Goal: Find specific page/section: Find specific page/section

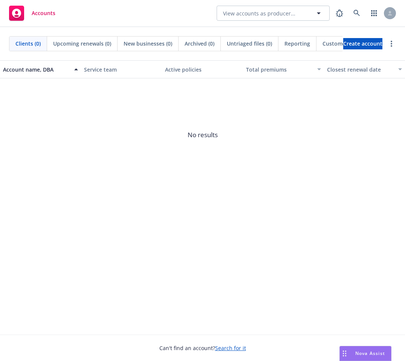
click at [364, 353] on span "Nova Assist" at bounding box center [371, 353] width 30 height 6
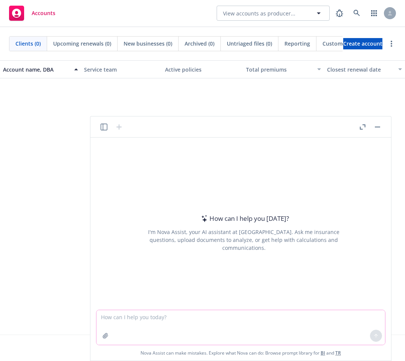
click at [193, 320] on textarea at bounding box center [241, 327] width 289 height 35
click at [296, 96] on span "No results" at bounding box center [202, 134] width 405 height 113
click at [261, 17] on button "View accounts as producer..." at bounding box center [273, 13] width 113 height 15
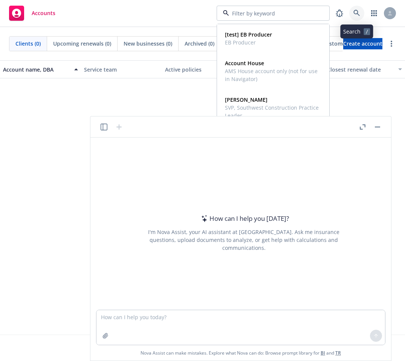
click at [359, 12] on icon at bounding box center [357, 13] width 7 height 7
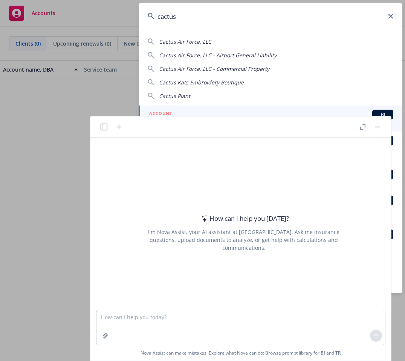
click at [205, 41] on span "Cactus Air Force, LLC" at bounding box center [185, 41] width 52 height 7
type input "Cactus Air Force, LLC"
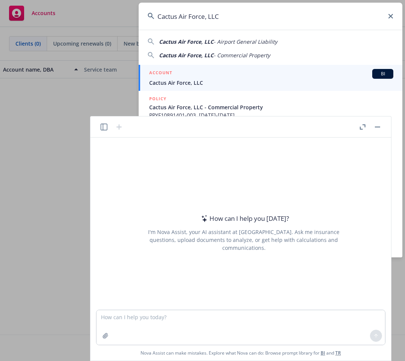
click at [174, 82] on span "Cactus Air Force, LLC" at bounding box center [271, 83] width 244 height 8
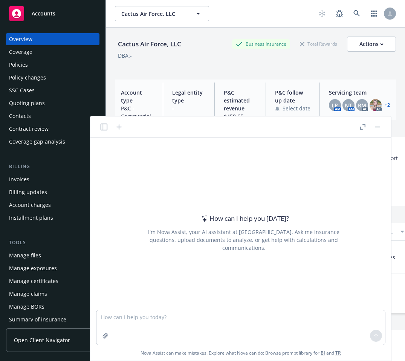
click at [363, 130] on button "button" at bounding box center [362, 127] width 9 height 9
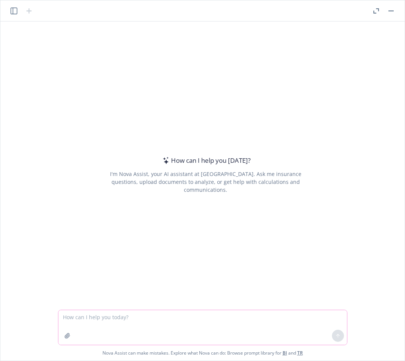
click at [175, 325] on textarea at bounding box center [202, 327] width 289 height 35
type textarea "Which account is this?"
